Goal: Find specific page/section: Find specific page/section

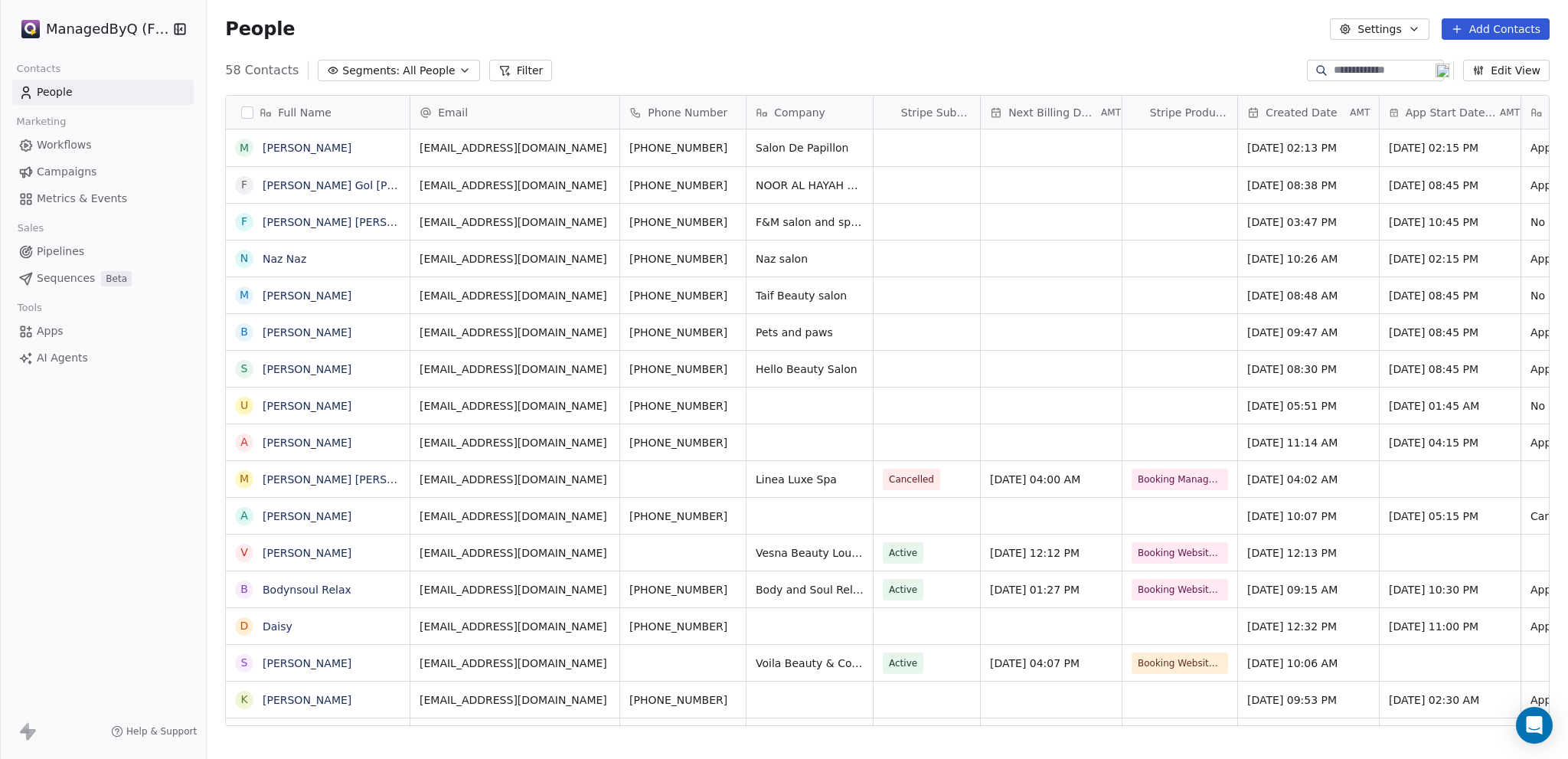
click at [87, 35] on html "ManagedByQ (FZE) Contacts People Marketing Workflows Campaigns Metrics & Events…" at bounding box center [784, 380] width 1568 height 759
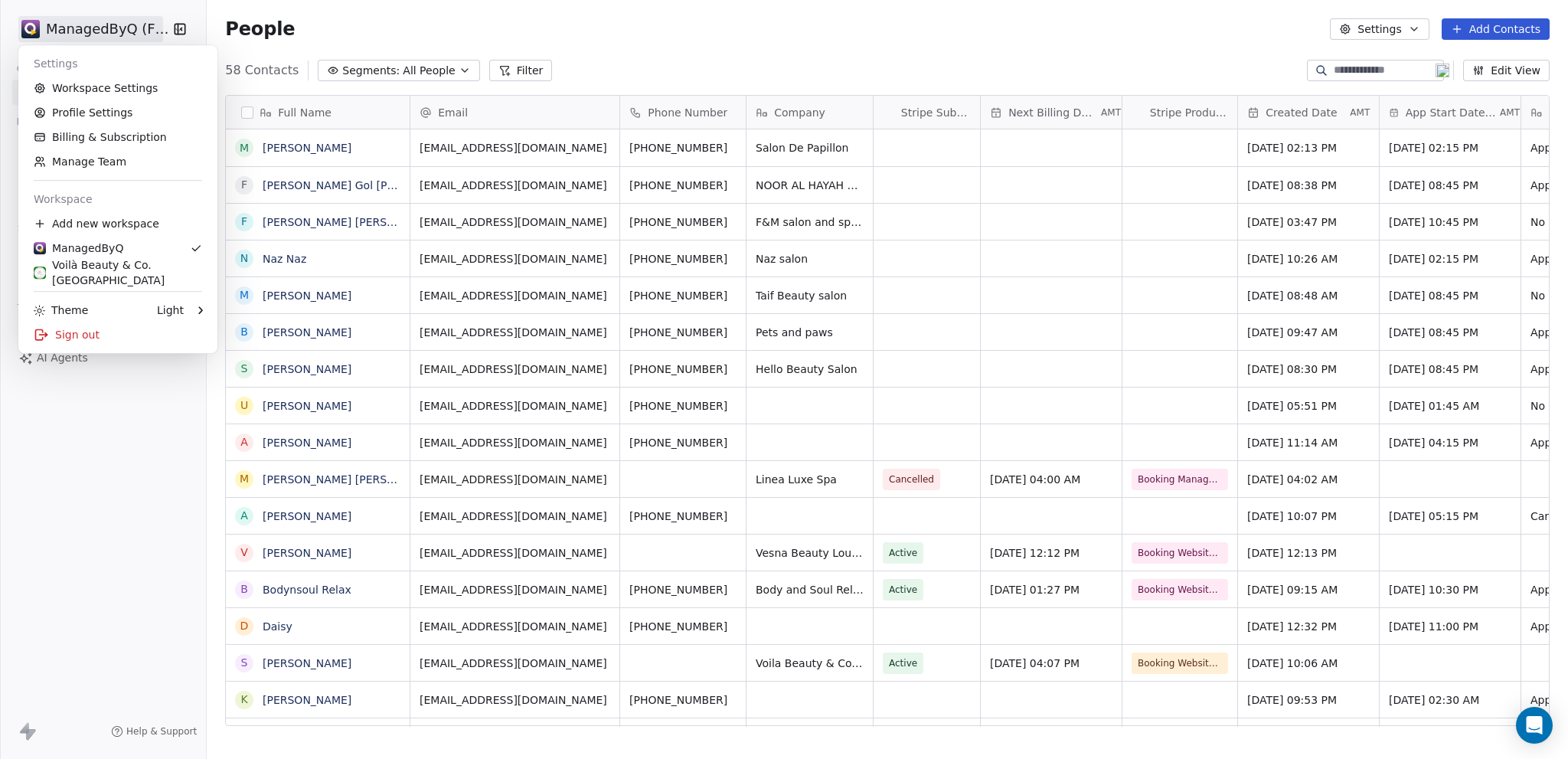
click at [123, 271] on div "Voilà Beauty & Co. [GEOGRAPHIC_DATA]" at bounding box center [118, 272] width 169 height 31
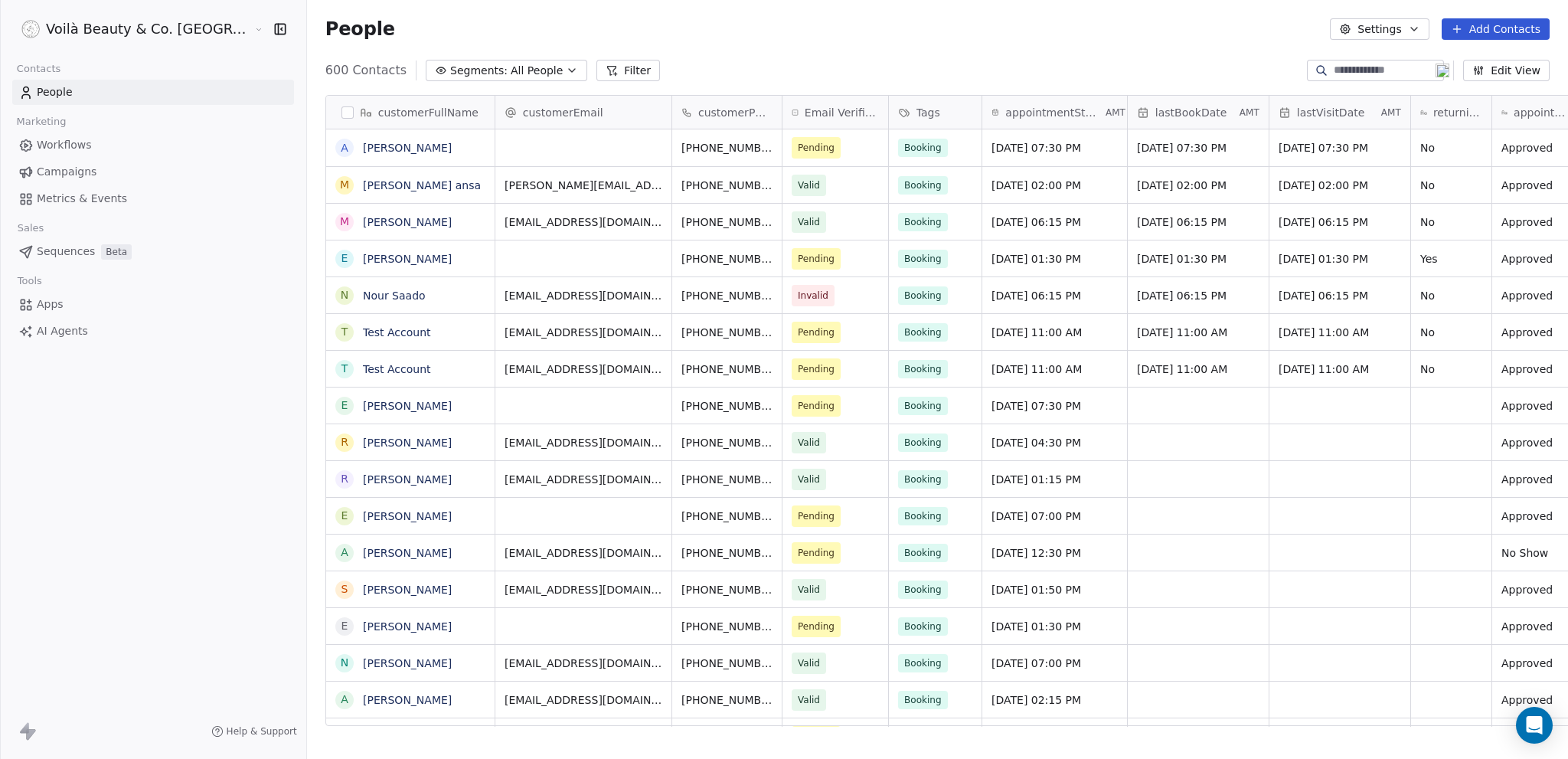
scroll to position [656, 1322]
click at [46, 151] on span "Workflows" at bounding box center [64, 145] width 55 height 16
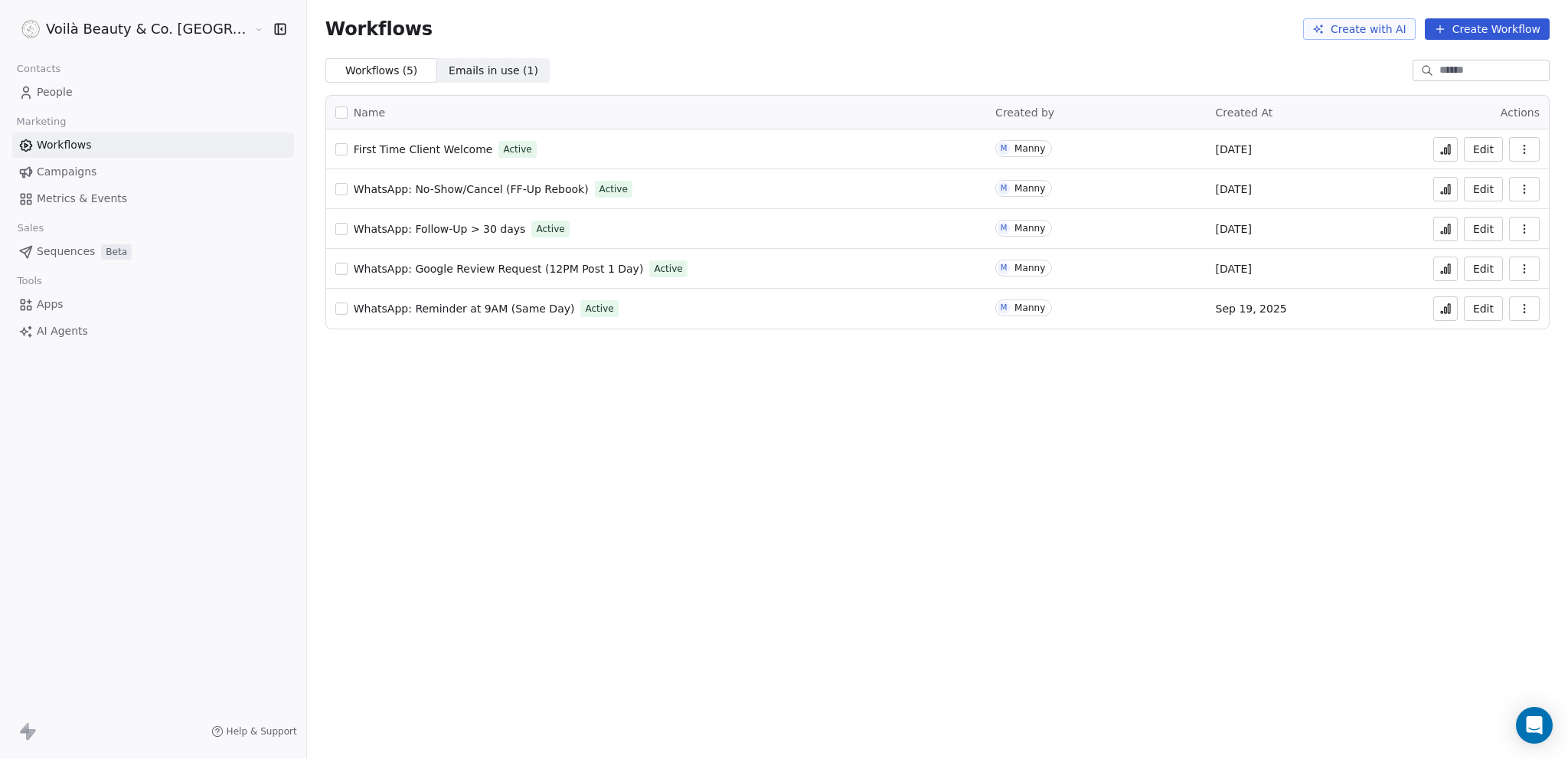
click at [1436, 154] on button at bounding box center [1445, 149] width 25 height 25
click at [354, 146] on span "First Time Client Welcome" at bounding box center [423, 149] width 139 height 12
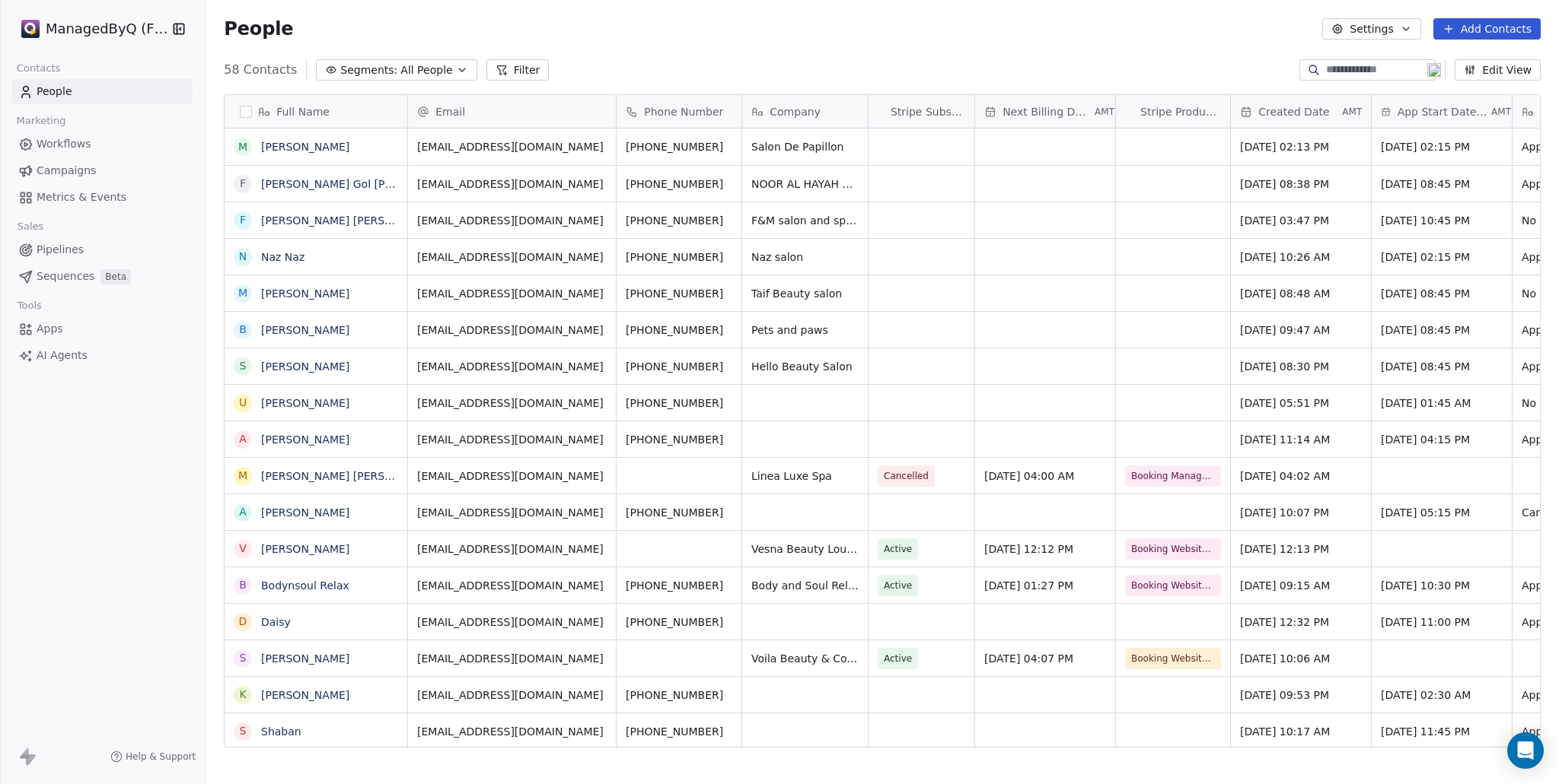
scroll to position [678, 1341]
click at [104, 22] on html "ManagedByQ (FZE) Contacts People Marketing Workflows Campaigns Metrics & Events…" at bounding box center [779, 392] width 1559 height 784
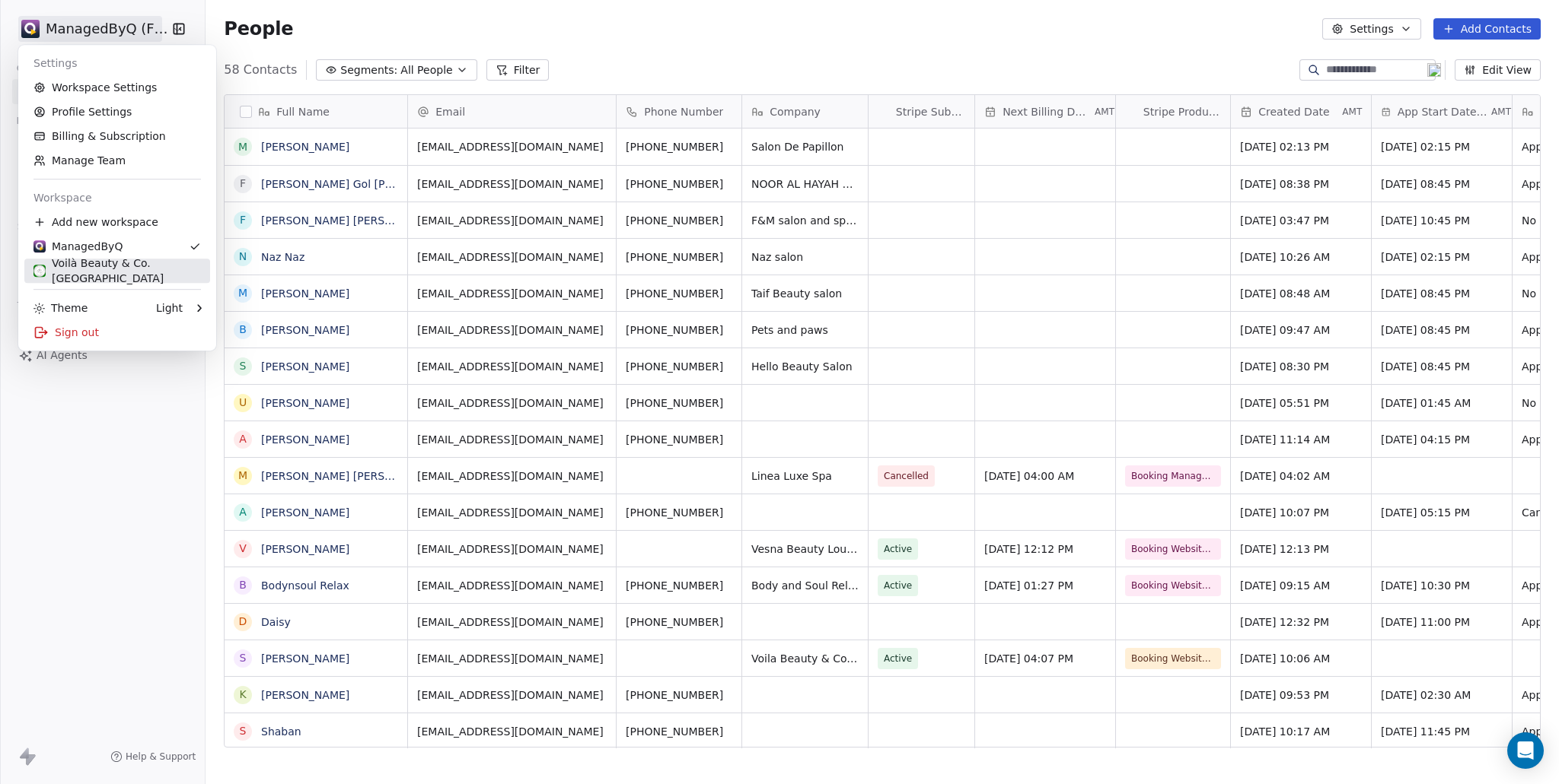
click at [113, 263] on link "Voilà Beauty & Co. [GEOGRAPHIC_DATA]" at bounding box center [117, 271] width 186 height 24
click at [115, 263] on link "Voilà Beauty & Co. [GEOGRAPHIC_DATA]" at bounding box center [117, 271] width 186 height 24
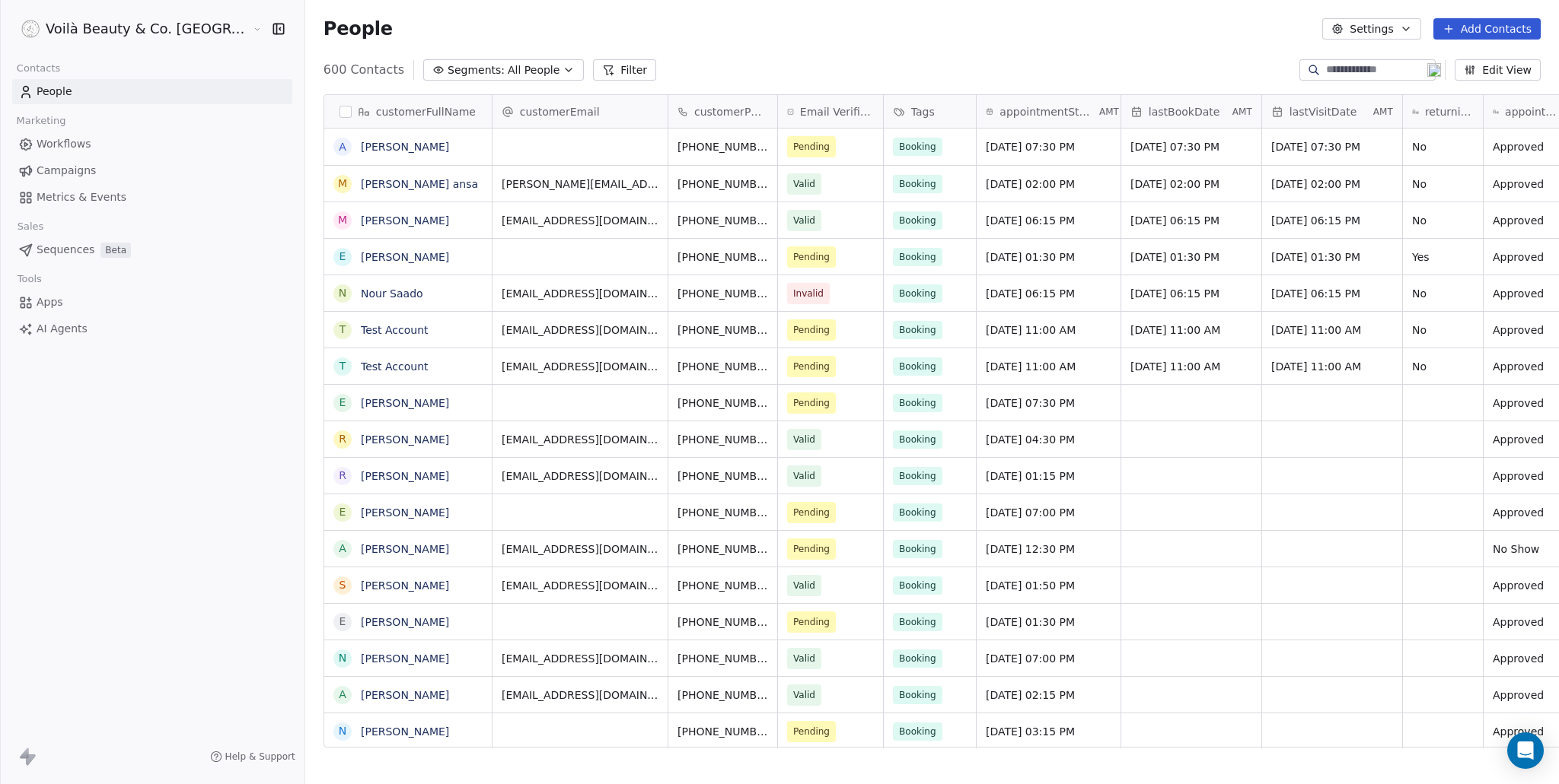
scroll to position [678, 1314]
click at [788, 143] on icon "grid" at bounding box center [793, 143] width 12 height 12
click at [1327, 75] on input at bounding box center [1379, 69] width 107 height 15
paste input "**********"
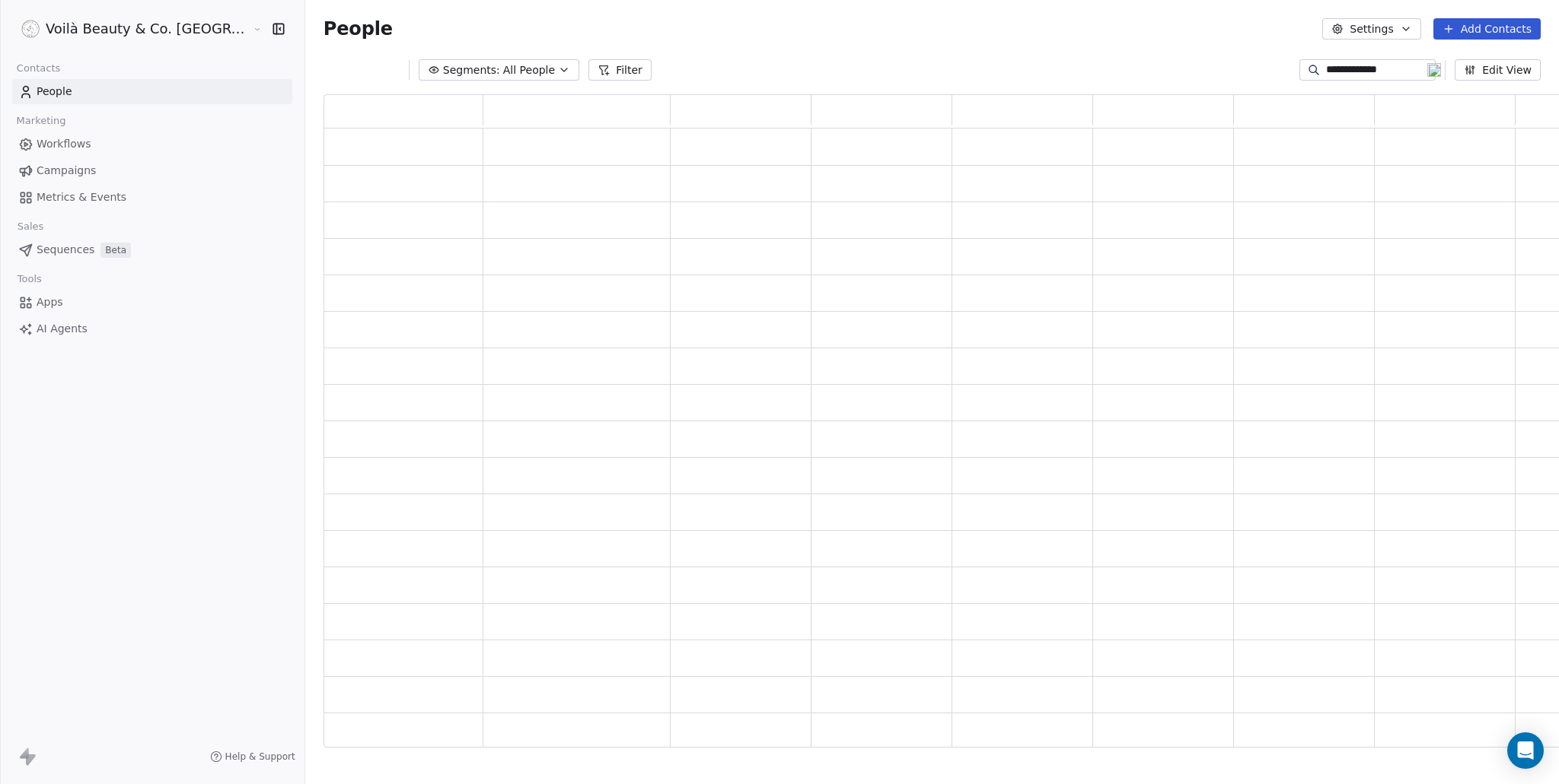
type input "**********"
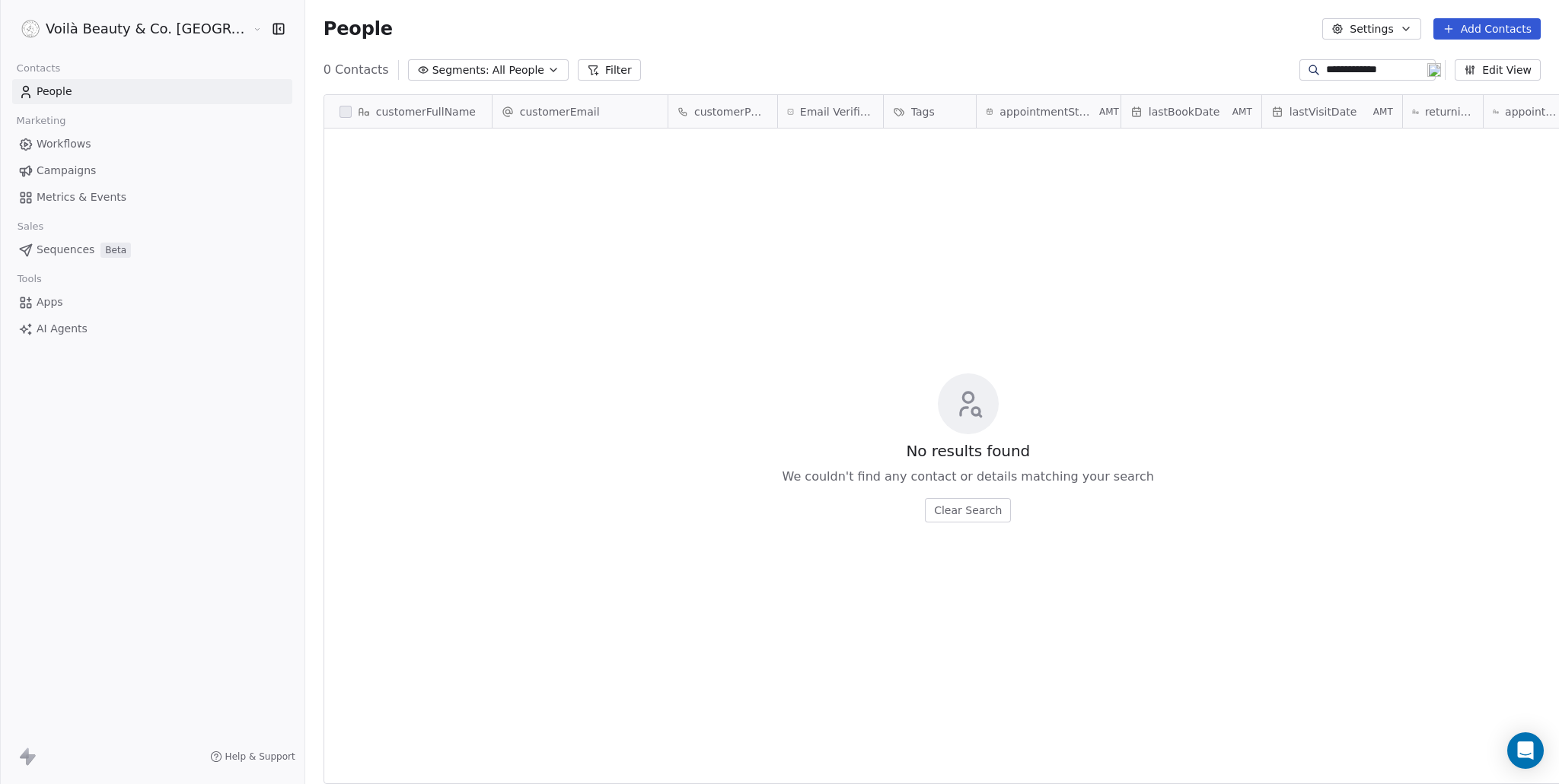
click at [1375, 70] on input "**********" at bounding box center [1379, 69] width 107 height 15
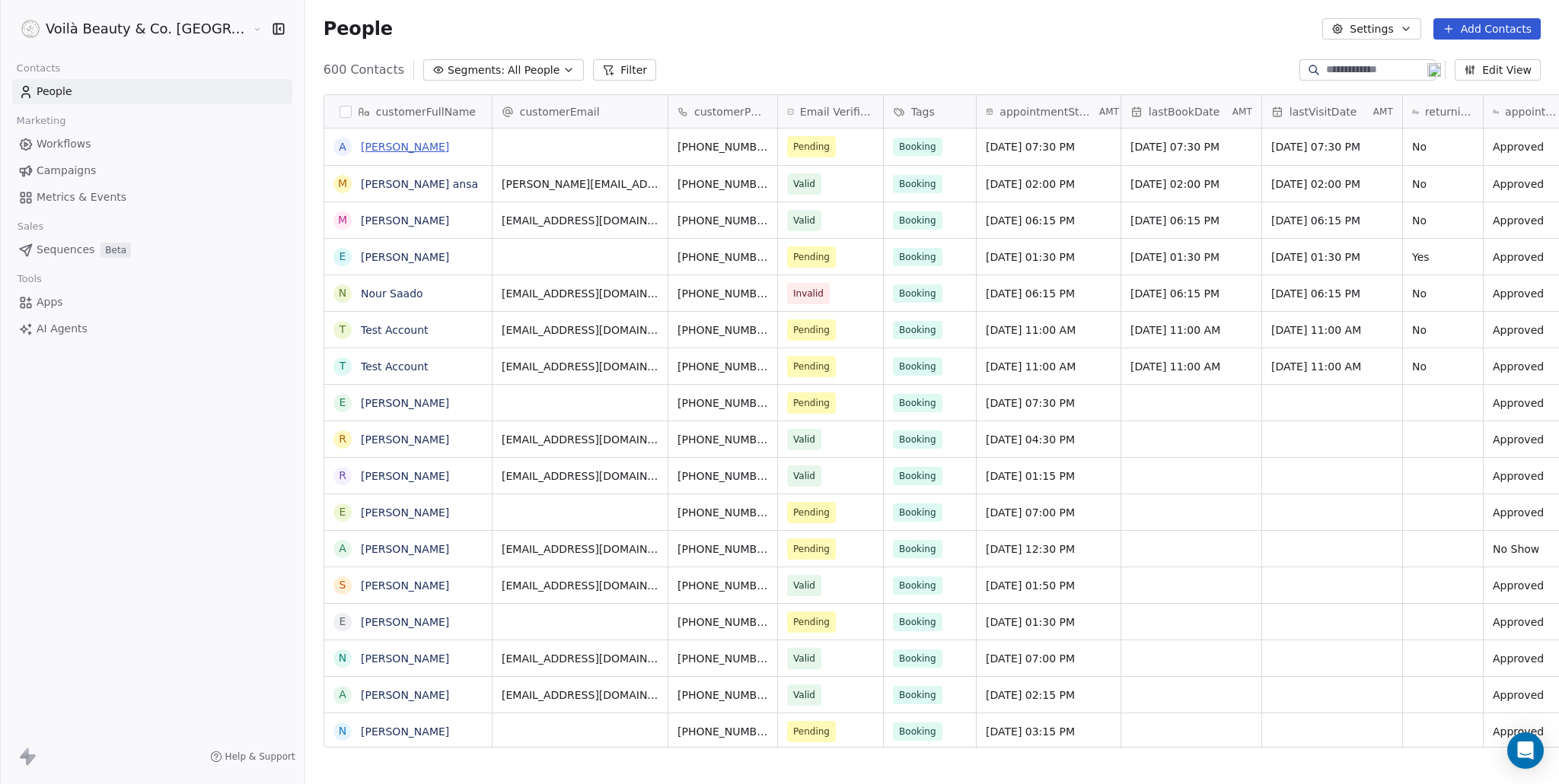
click at [361, 141] on link "Ahlam Idris" at bounding box center [405, 146] width 88 height 12
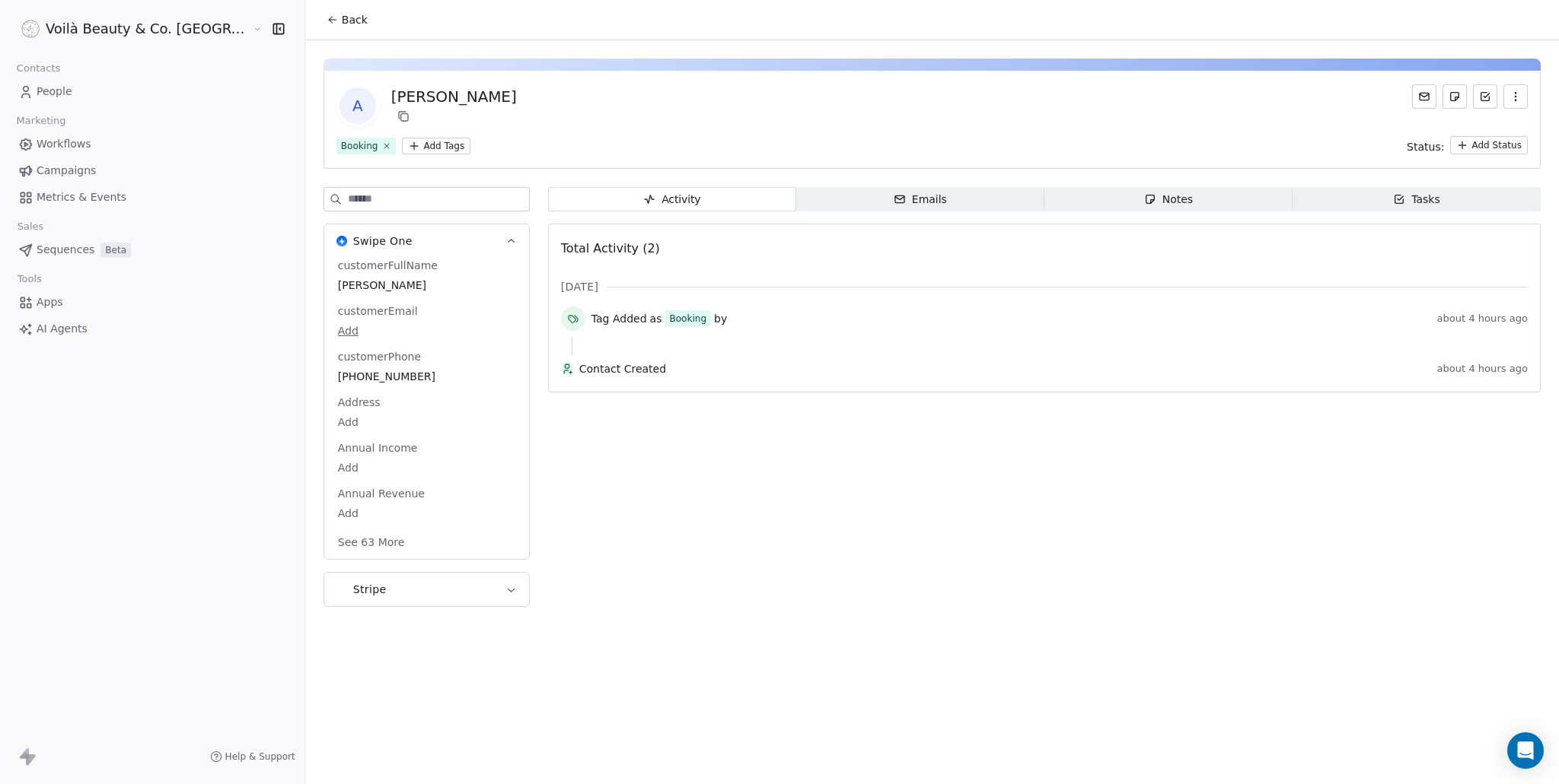
click at [51, 90] on span "People" at bounding box center [54, 92] width 36 height 16
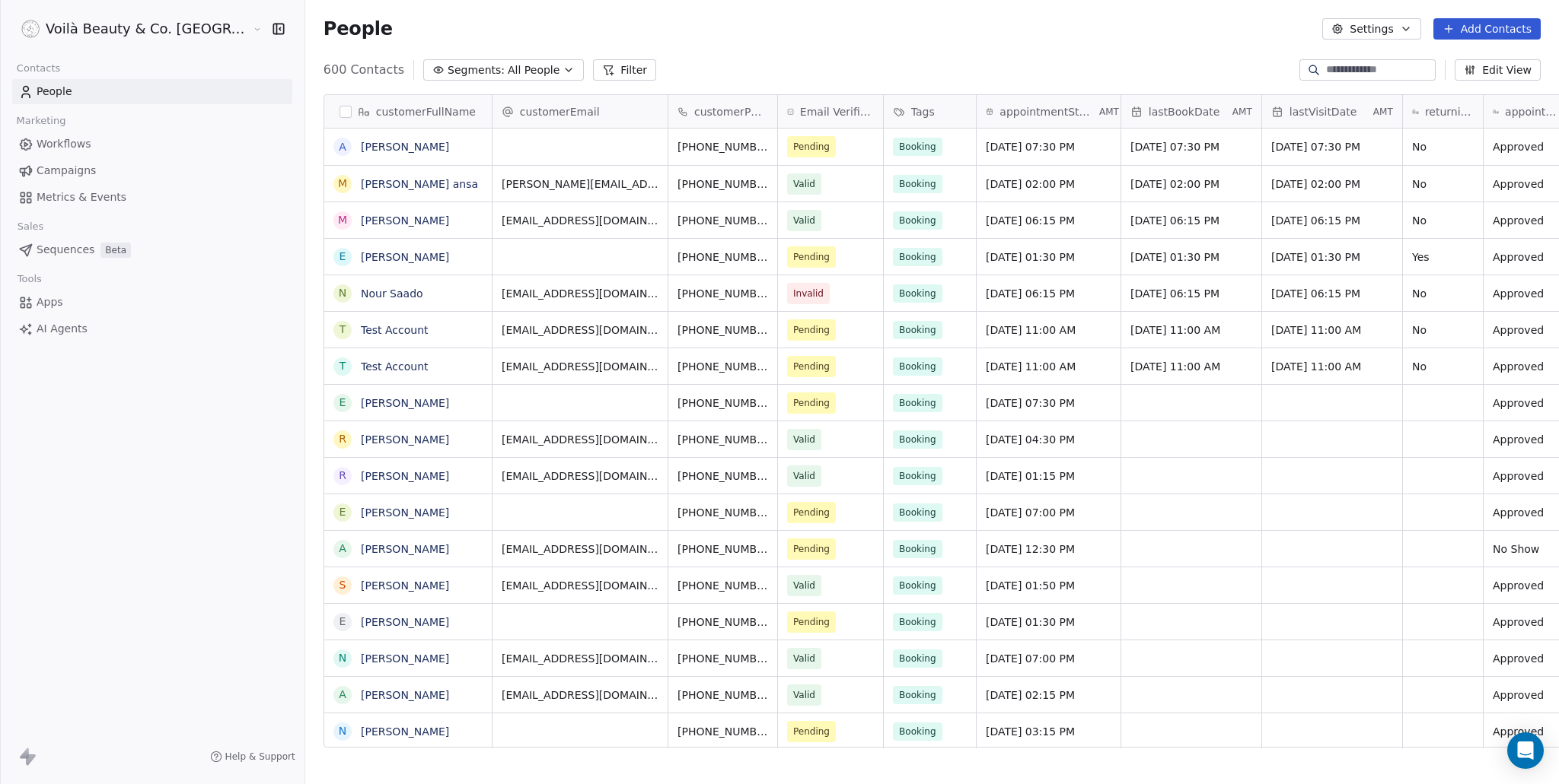
scroll to position [678, 1314]
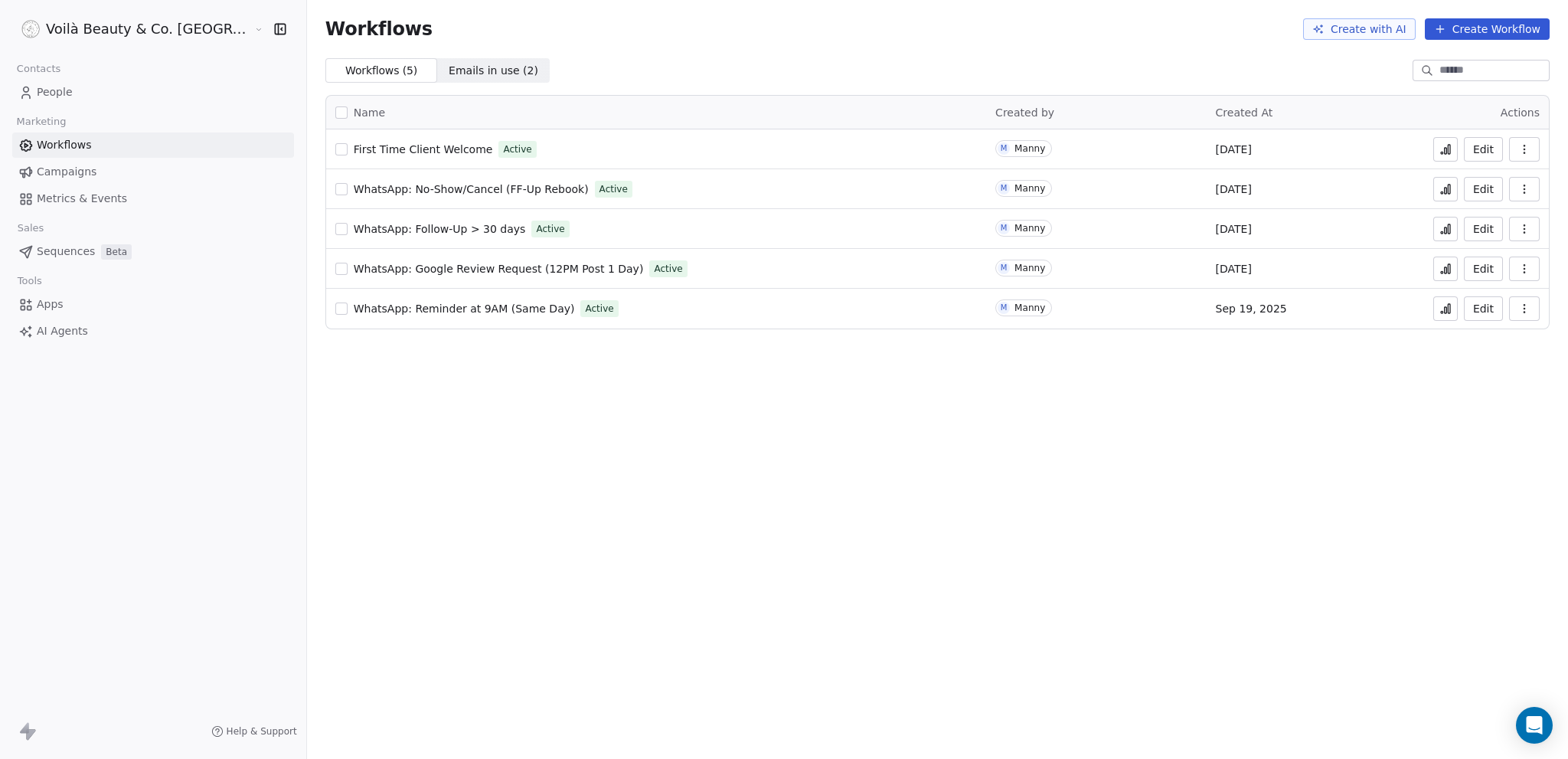
click at [1449, 149] on icon at bounding box center [1445, 149] width 12 height 12
click at [1445, 227] on icon at bounding box center [1445, 230] width 3 height 6
